Goal: Task Accomplishment & Management: Manage account settings

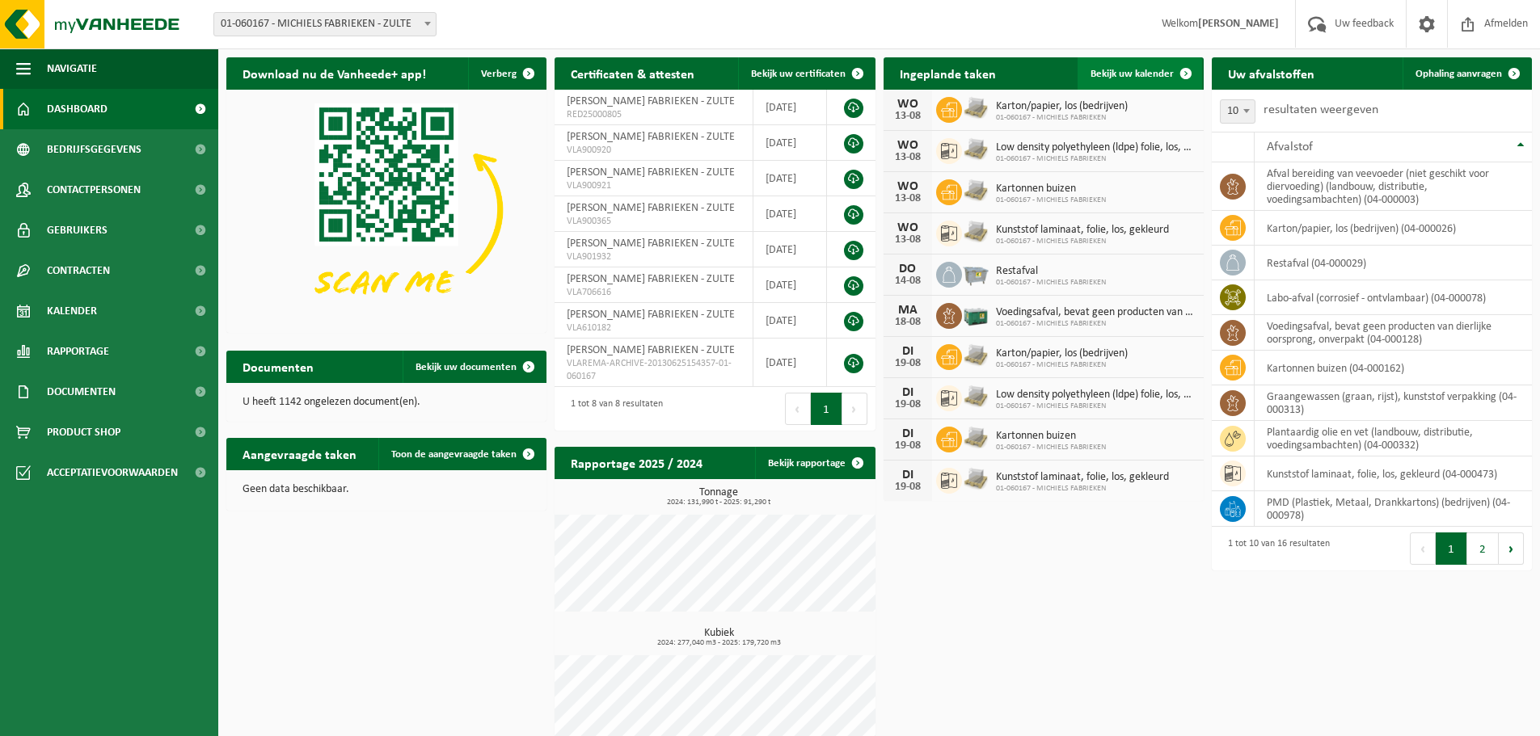
click at [1125, 71] on span "Bekijk uw kalender" at bounding box center [1131, 74] width 83 height 11
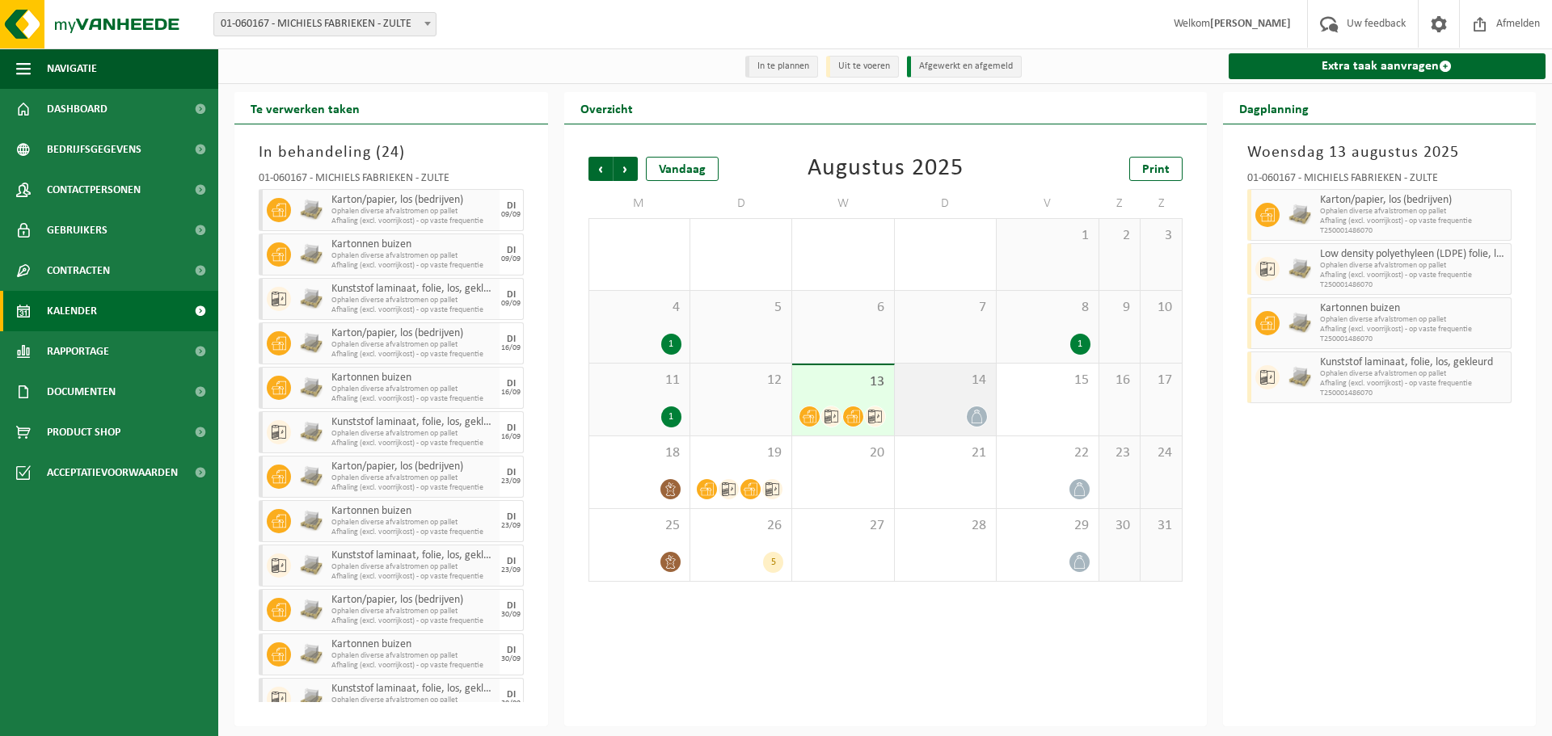
click at [946, 407] on div at bounding box center [945, 417] width 85 height 22
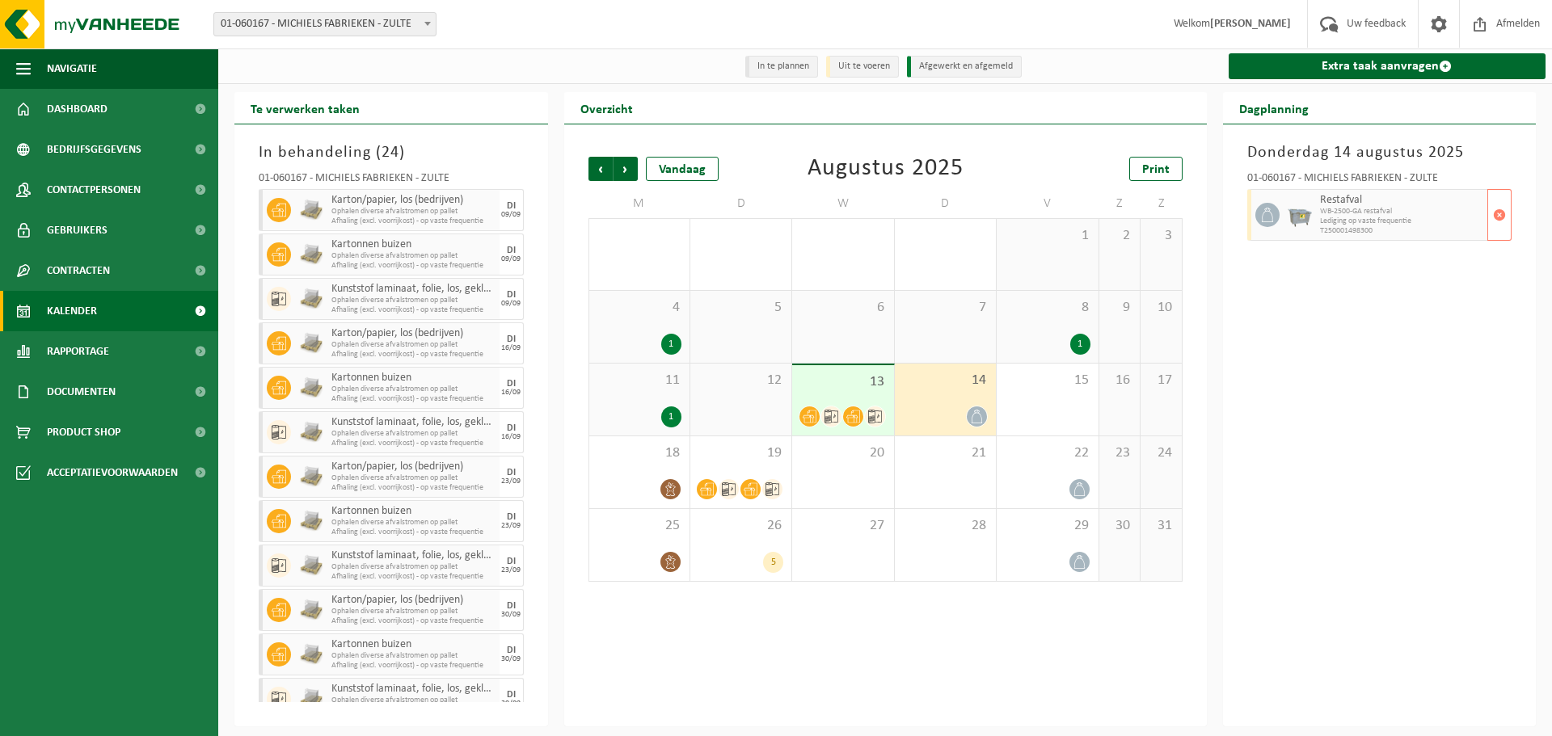
click at [1436, 219] on span "Lediging op vaste frequentie" at bounding box center [1402, 222] width 164 height 10
click at [1502, 226] on span "button" at bounding box center [1499, 215] width 13 height 32
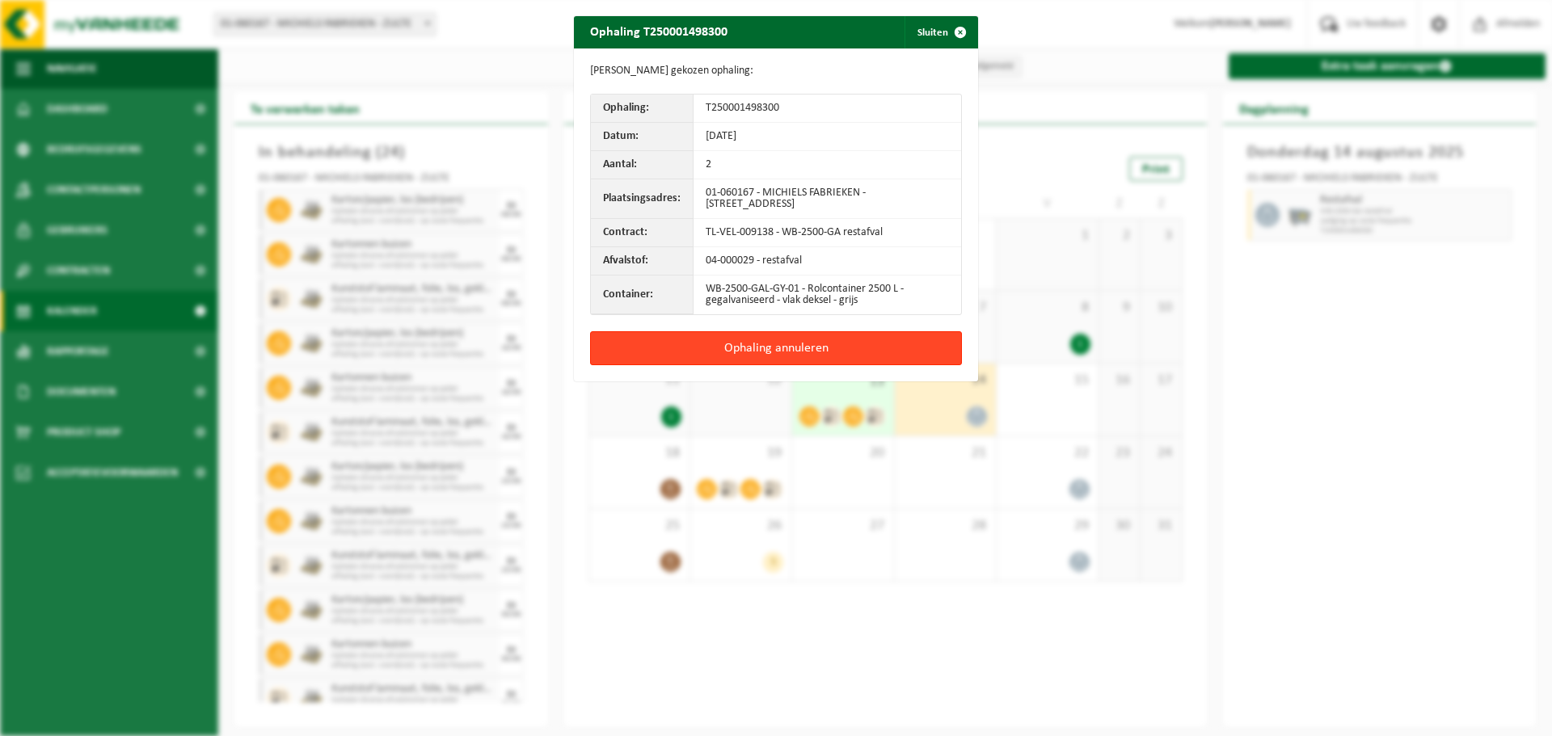
click at [829, 347] on button "Ophaling annuleren" at bounding box center [776, 348] width 372 height 34
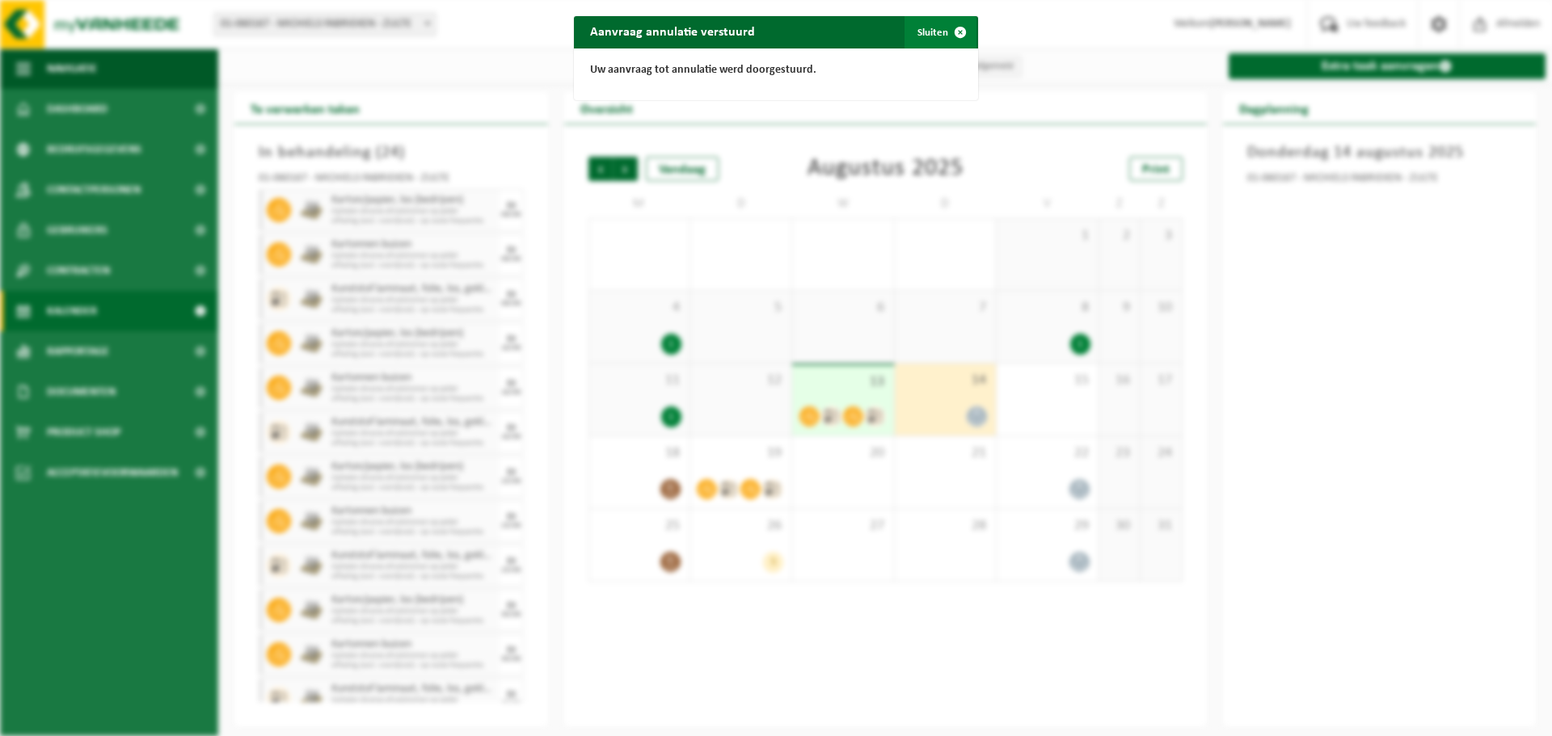
click at [934, 40] on button "Sluiten" at bounding box center [941, 32] width 72 height 32
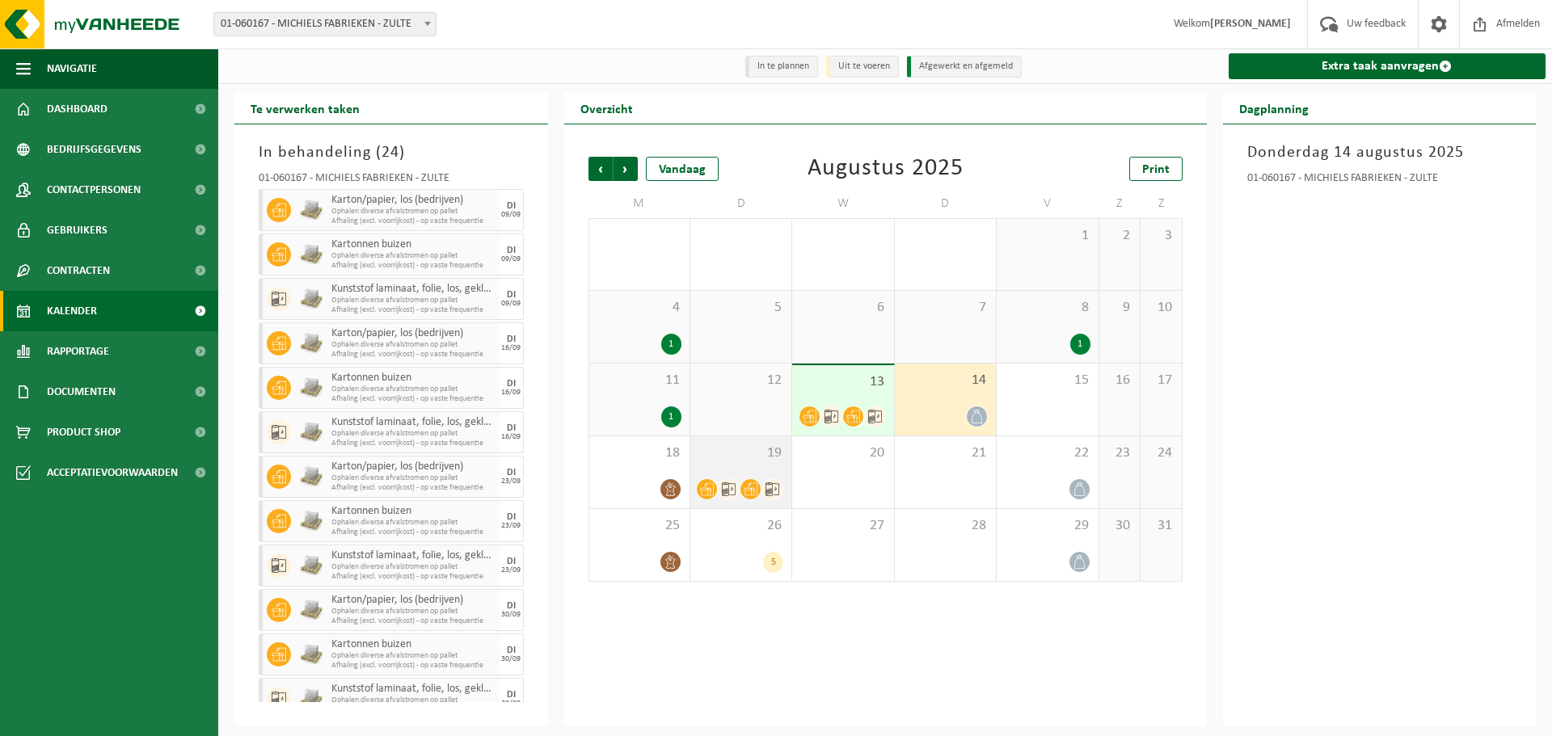
click at [744, 462] on span "19" at bounding box center [740, 454] width 85 height 18
